Goal: Information Seeking & Learning: Learn about a topic

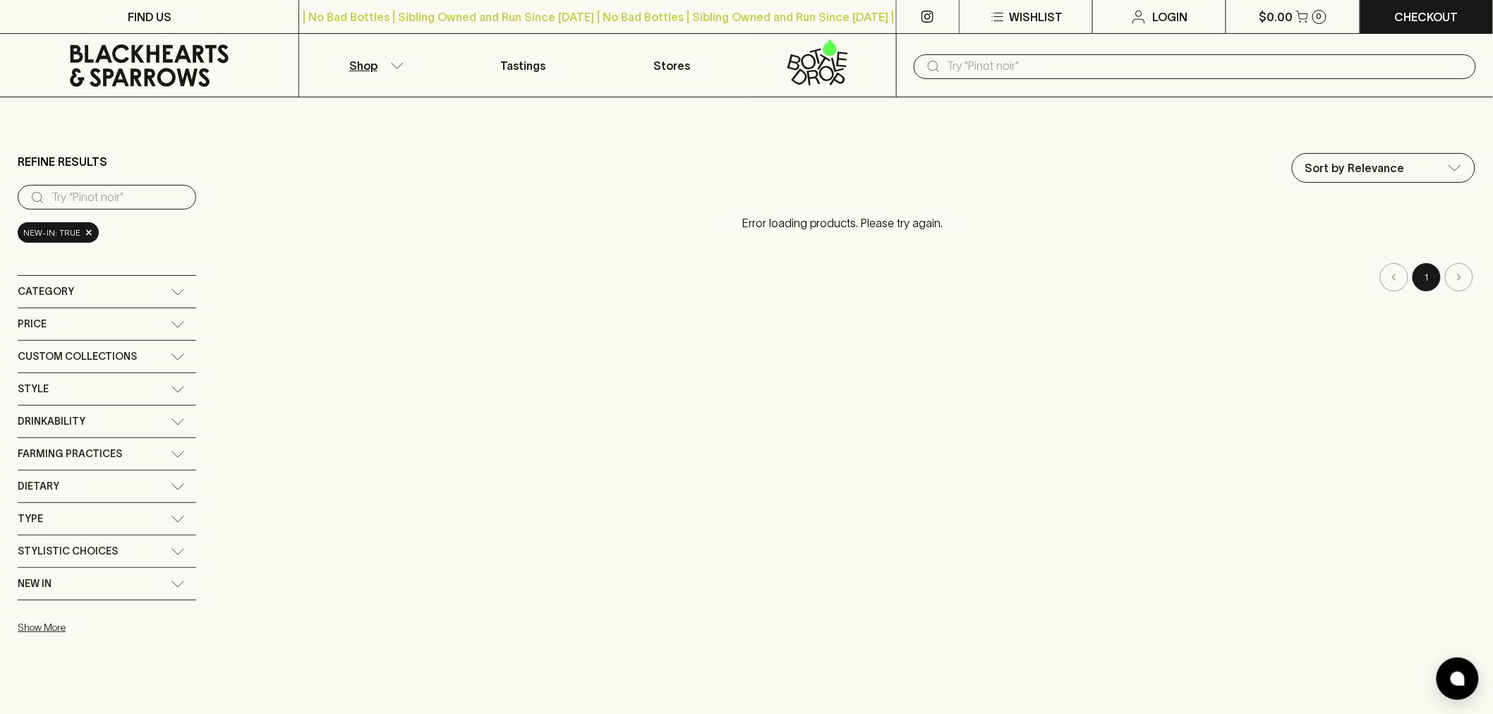
click at [958, 71] on input "text" at bounding box center [1206, 66] width 517 height 23
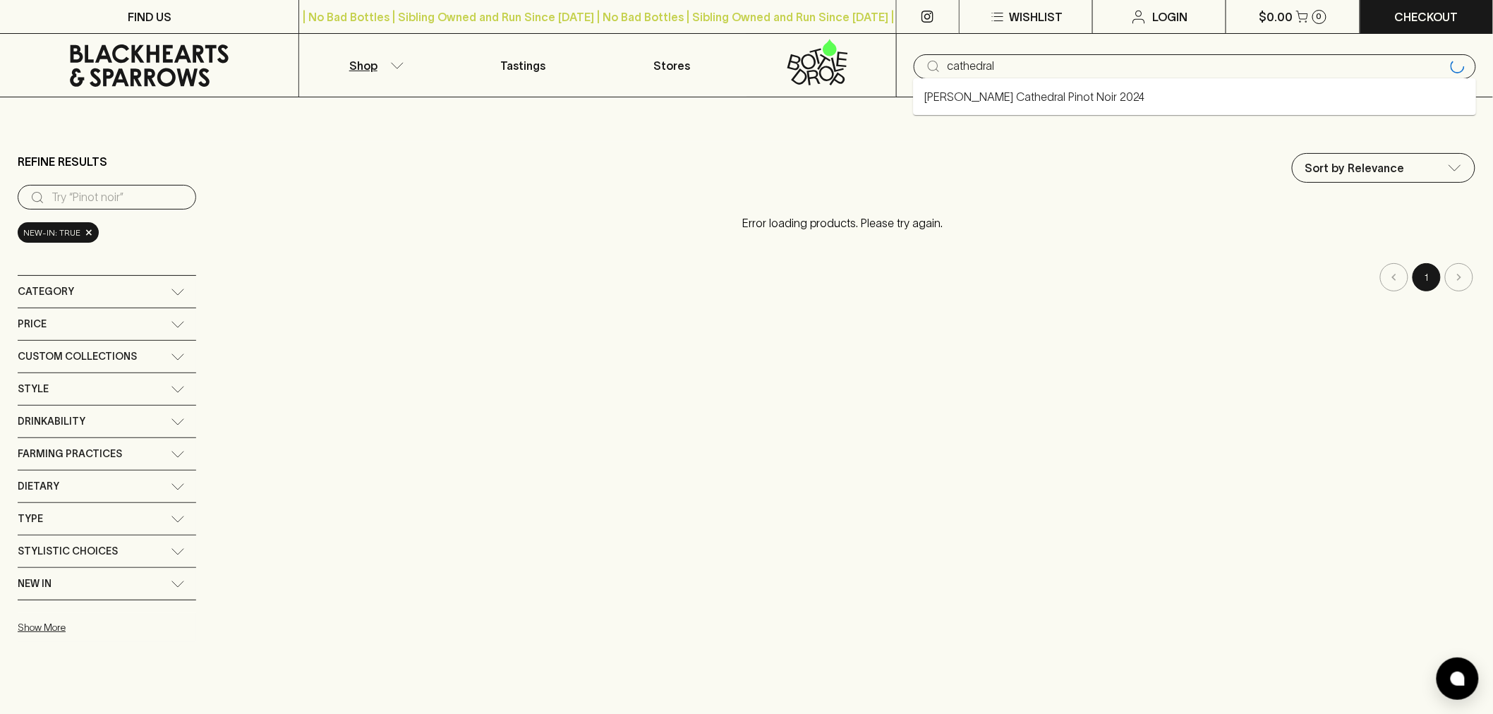
type input "cathedral"
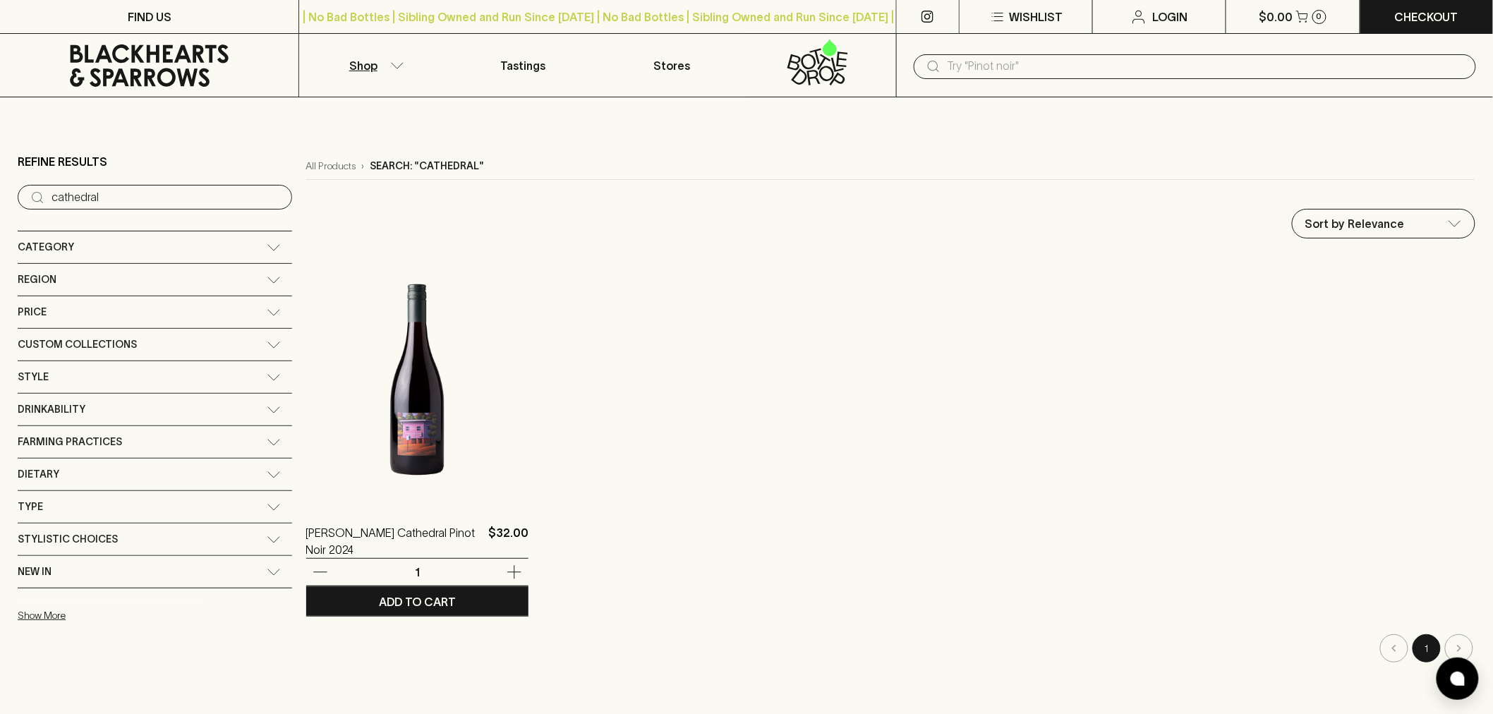
click at [346, 442] on img at bounding box center [417, 379] width 222 height 247
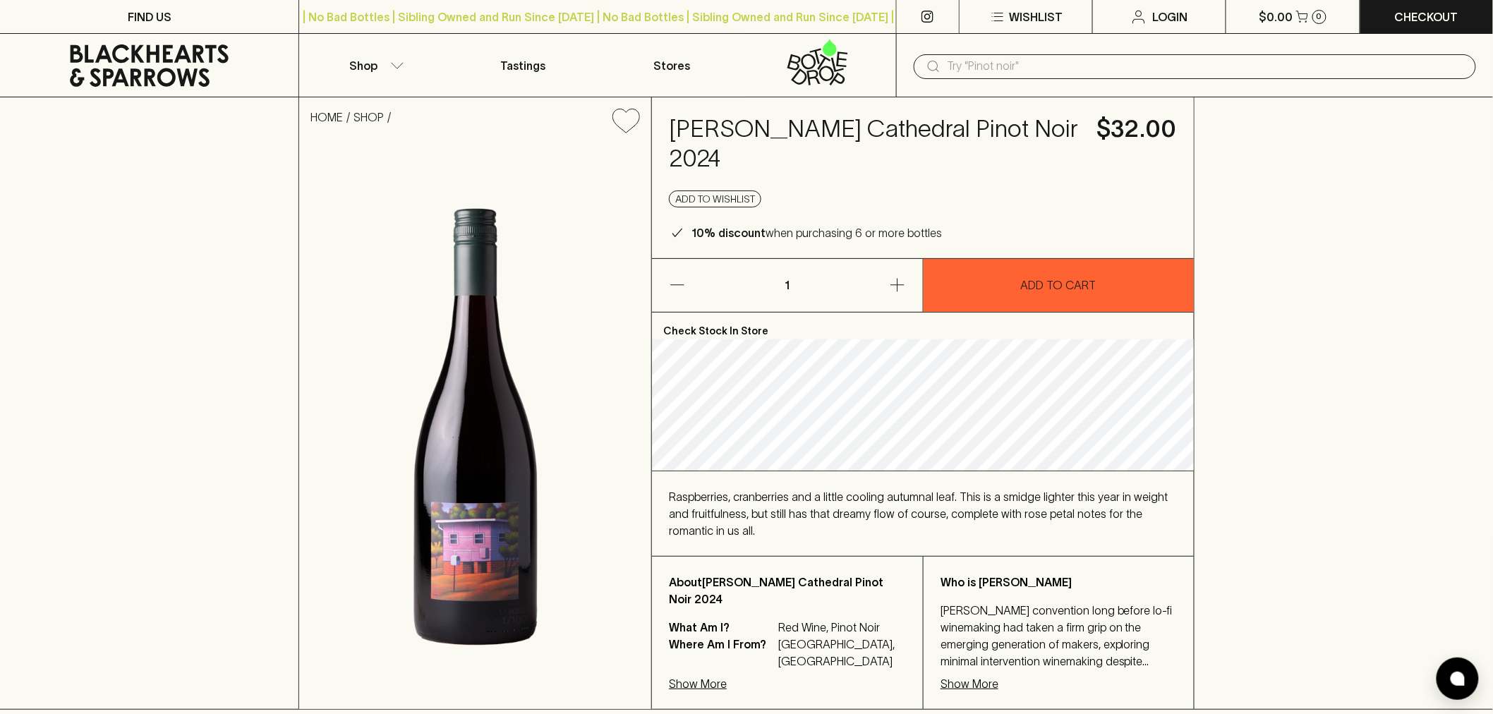
drag, startPoint x: 674, startPoint y: 122, endPoint x: 735, endPoint y: 151, distance: 67.9
click at [735, 151] on h4 "[PERSON_NAME] Cathedral Pinot Noir 2024" at bounding box center [874, 143] width 411 height 59
click at [766, 153] on h4 "[PERSON_NAME] Cathedral Pinot Noir 2024" at bounding box center [874, 143] width 411 height 59
drag, startPoint x: 722, startPoint y: 161, endPoint x: 672, endPoint y: 127, distance: 60.5
click at [672, 127] on h4 "[PERSON_NAME] Cathedral Pinot Noir 2024" at bounding box center [874, 143] width 411 height 59
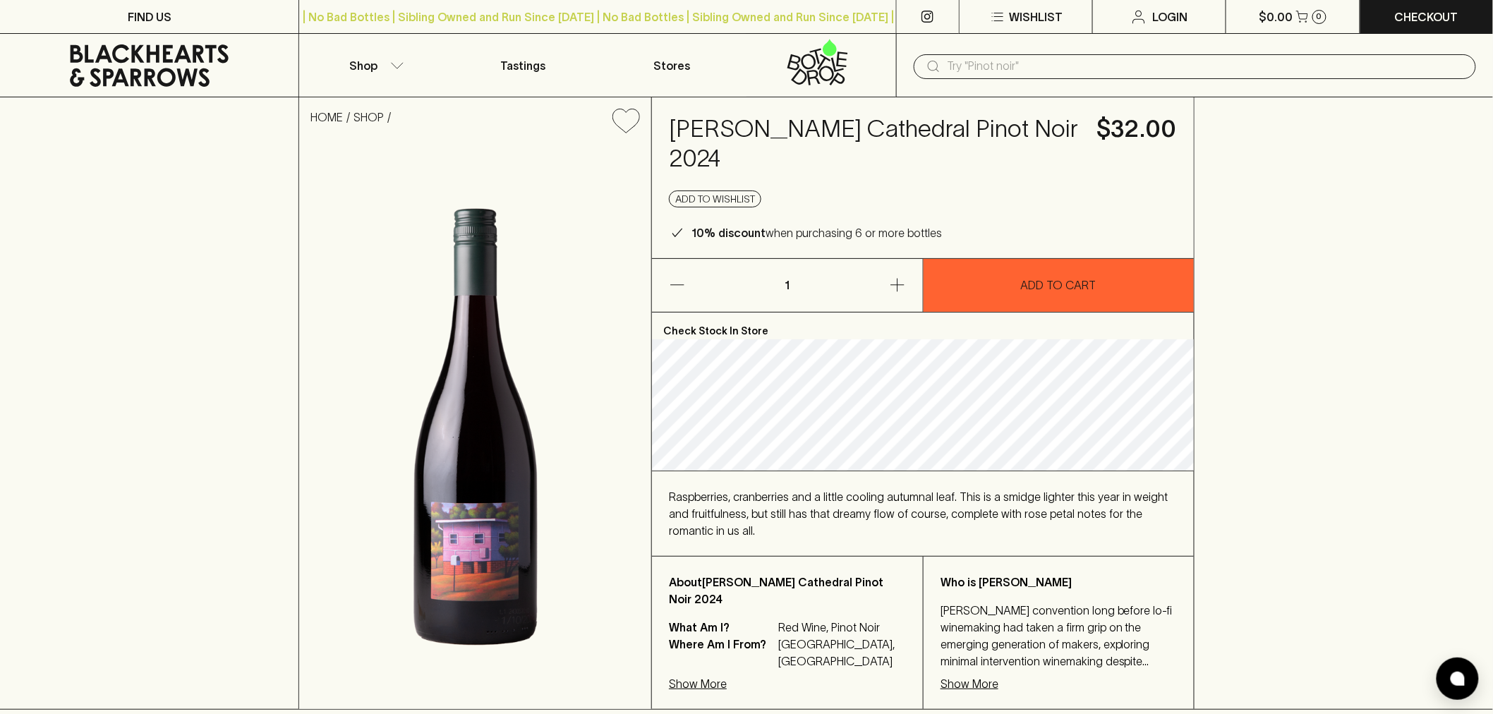
copy h4 "[PERSON_NAME] Cathedral Pinot Noir 2024"
drag, startPoint x: 862, startPoint y: 646, endPoint x: 826, endPoint y: 647, distance: 35.3
click at [785, 642] on p "[GEOGRAPHIC_DATA], [GEOGRAPHIC_DATA]" at bounding box center [842, 653] width 128 height 34
click at [841, 642] on p "[GEOGRAPHIC_DATA], [GEOGRAPHIC_DATA]" at bounding box center [842, 653] width 128 height 34
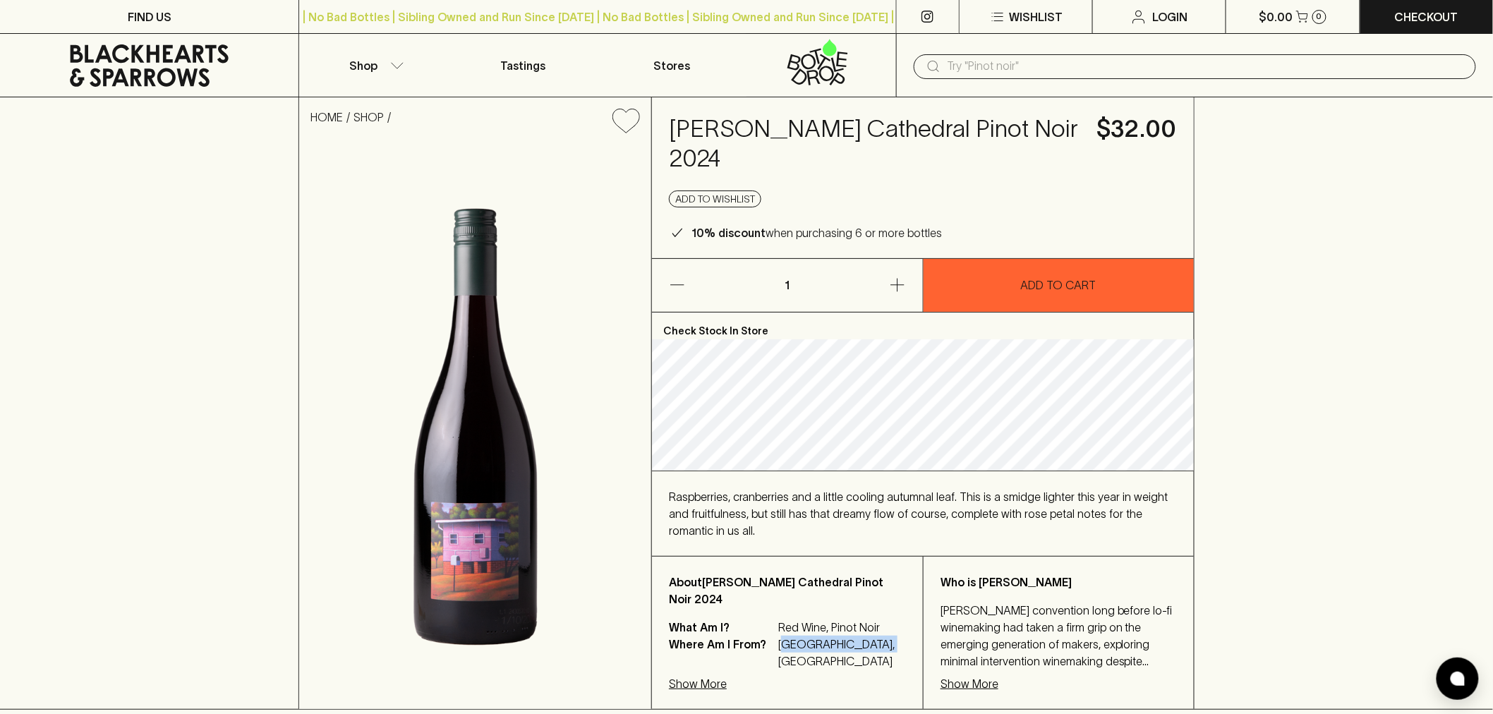
click at [845, 642] on p "[GEOGRAPHIC_DATA], [GEOGRAPHIC_DATA]" at bounding box center [842, 653] width 128 height 34
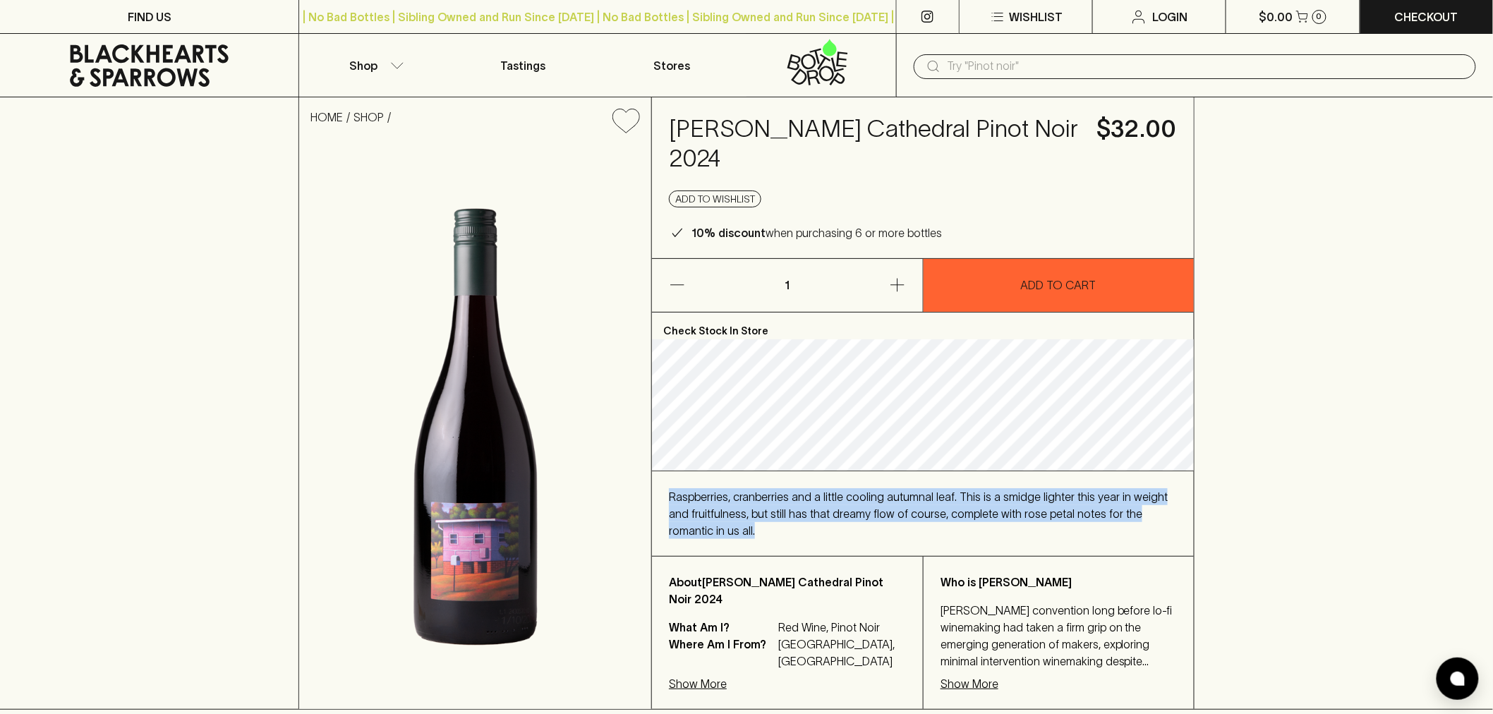
drag, startPoint x: 672, startPoint y: 492, endPoint x: 697, endPoint y: 526, distance: 42.5
click at [697, 526] on div "Raspberries, cranberries and a little cooling autumnal leaf. This is a smidge l…" at bounding box center [923, 513] width 508 height 51
copy span "Raspberries, cranberries and a little cooling autumnal leaf. This is a smidge l…"
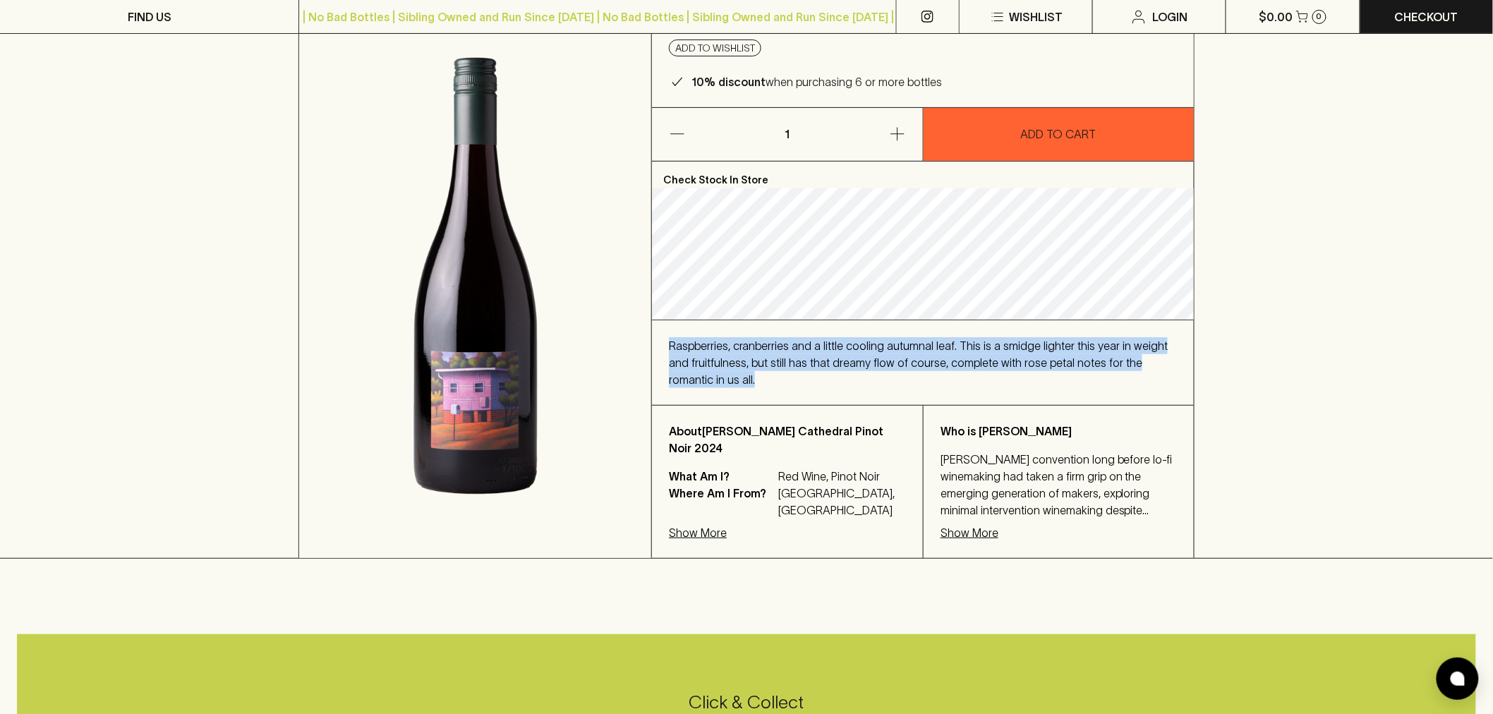
scroll to position [157, 0]
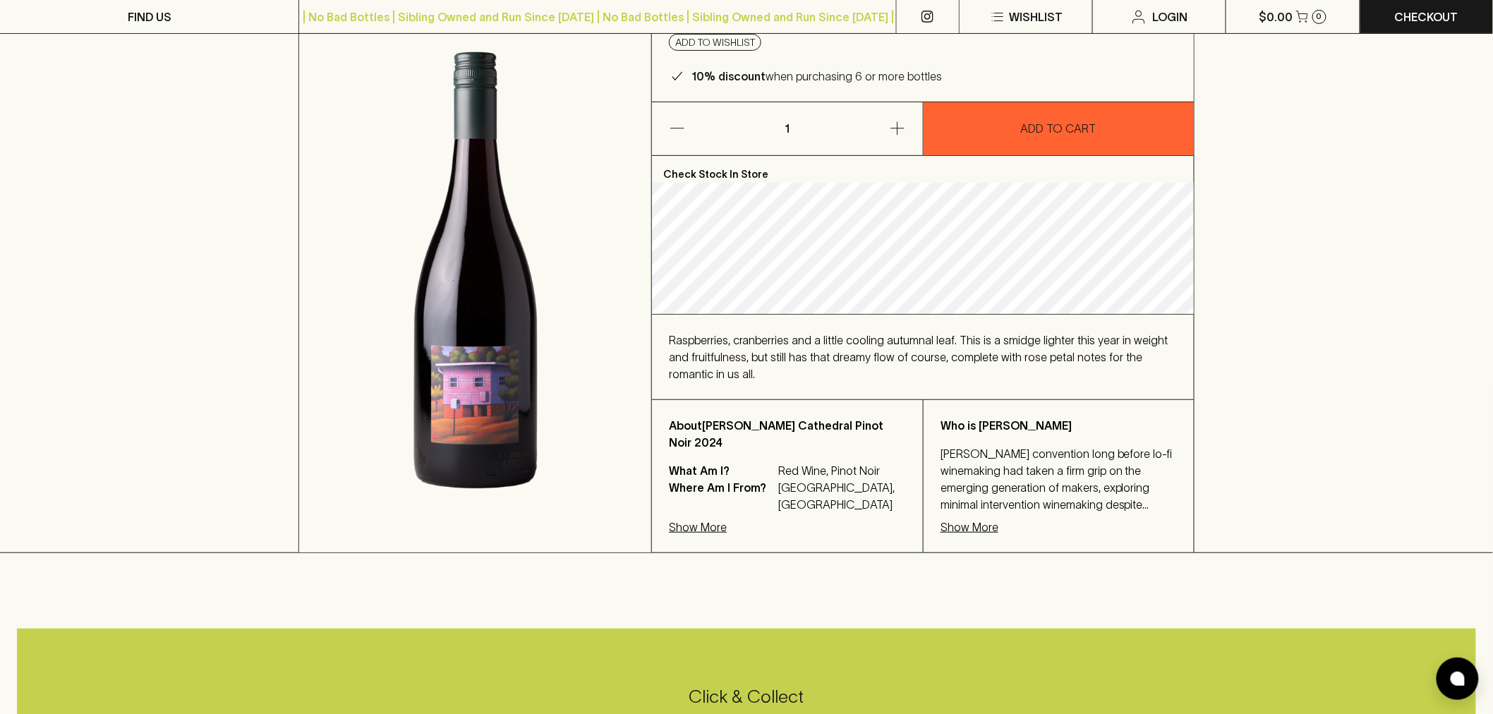
click at [972, 527] on p "Show More" at bounding box center [970, 527] width 58 height 17
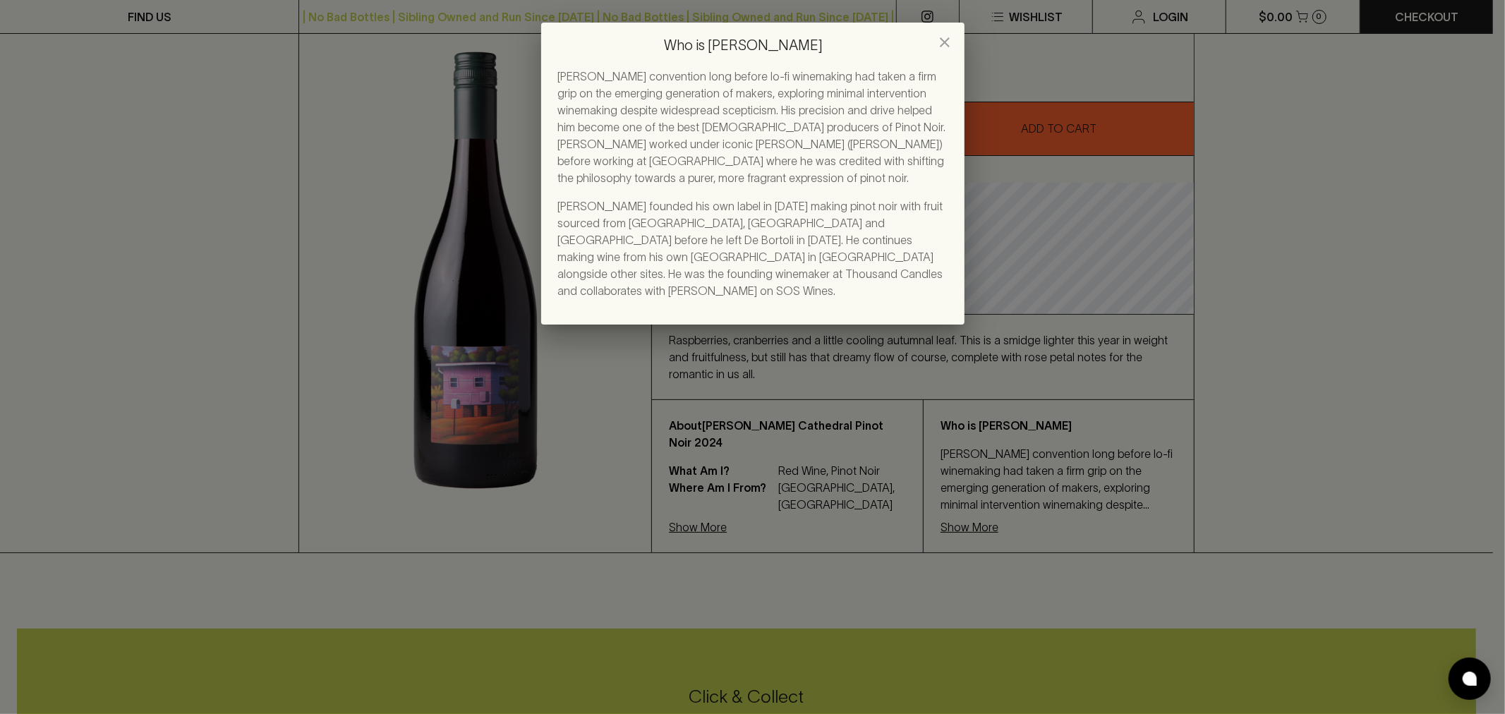
click at [946, 38] on icon "close" at bounding box center [944, 42] width 17 height 17
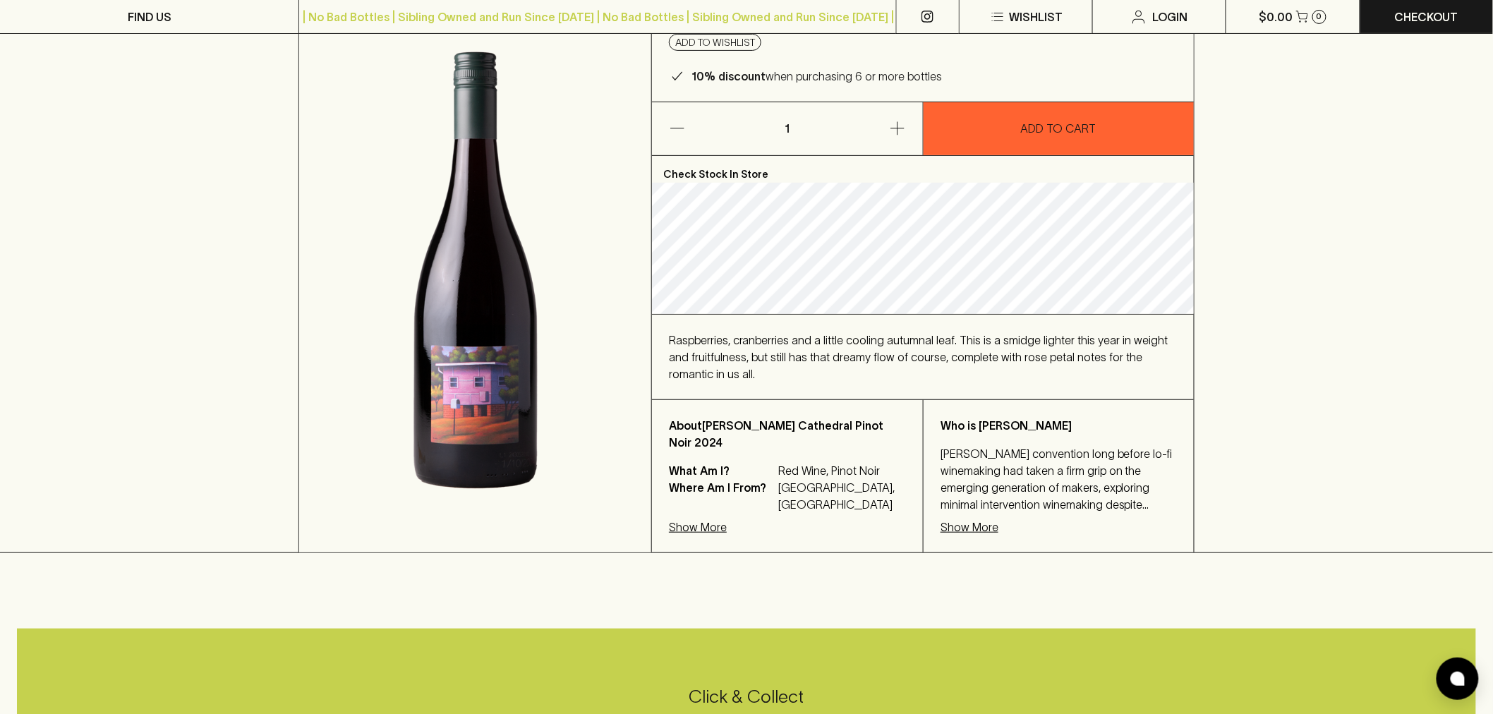
scroll to position [0, 0]
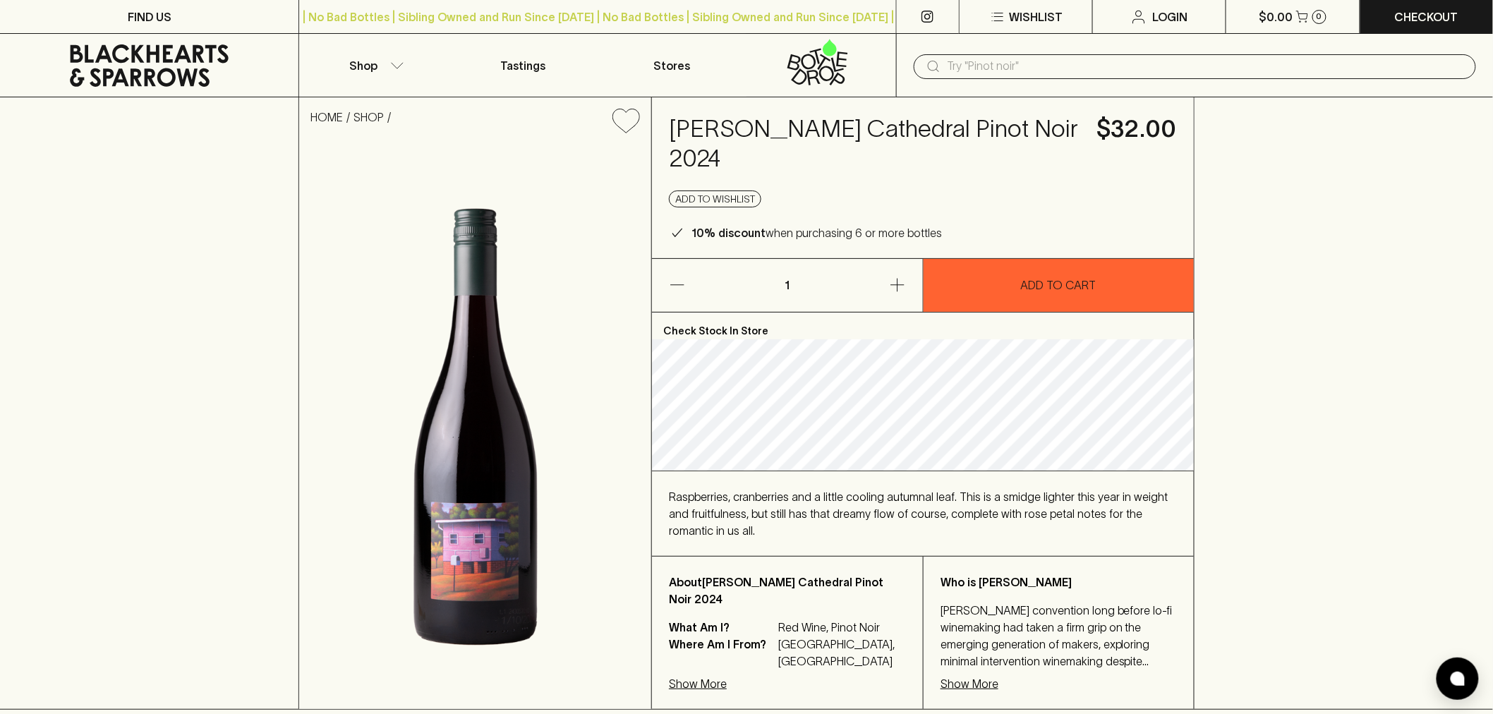
drag, startPoint x: 720, startPoint y: 159, endPoint x: 678, endPoint y: 127, distance: 52.9
click at [678, 127] on h4 "[PERSON_NAME] Cathedral Pinot Noir 2024" at bounding box center [874, 143] width 411 height 59
copy h4 "[PERSON_NAME] Cathedral Pinot Noir 2024"
click at [751, 138] on h4 "[PERSON_NAME] Cathedral Pinot Noir 2024" at bounding box center [874, 143] width 411 height 59
click at [157, 74] on icon at bounding box center [149, 65] width 277 height 42
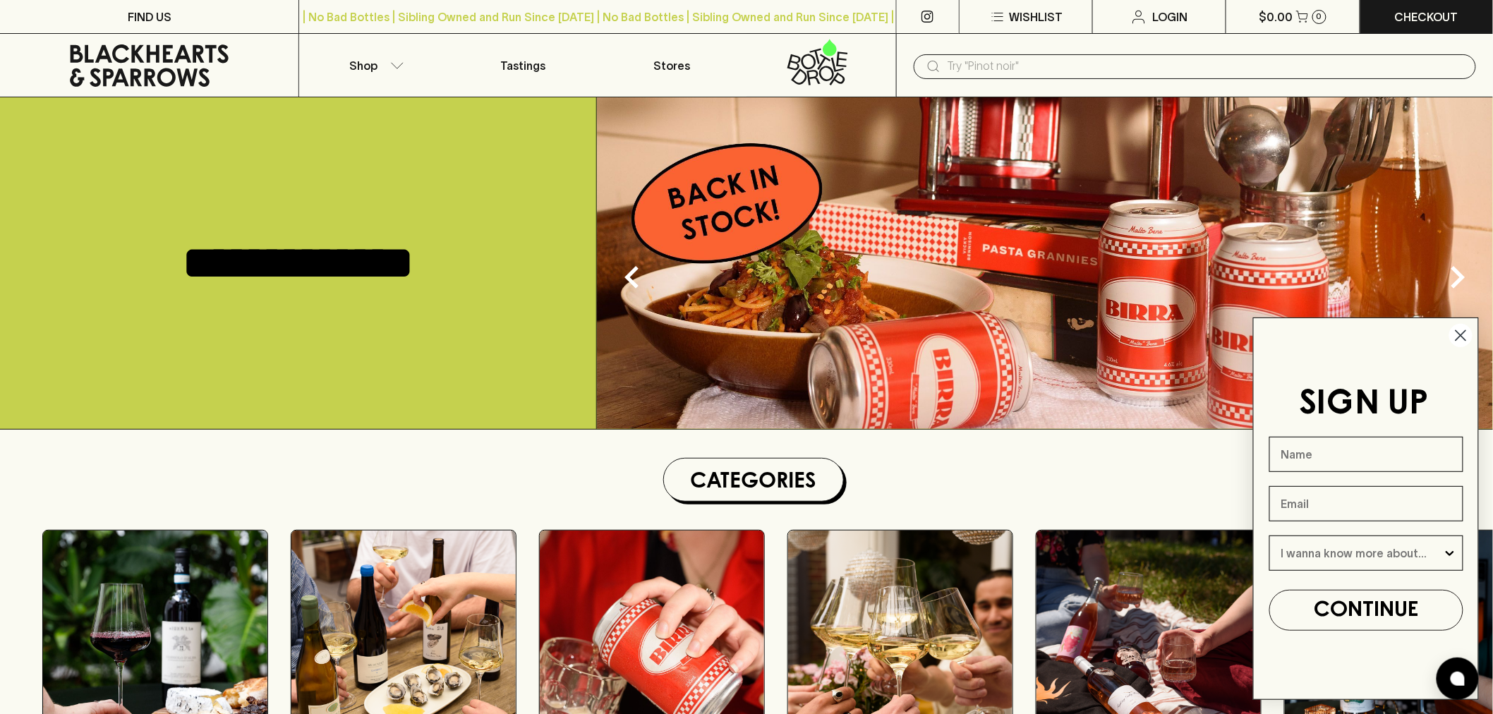
click at [1343, 335] on circle "Close dialog" at bounding box center [1460, 335] width 23 height 23
